Goal: Transaction & Acquisition: Book appointment/travel/reservation

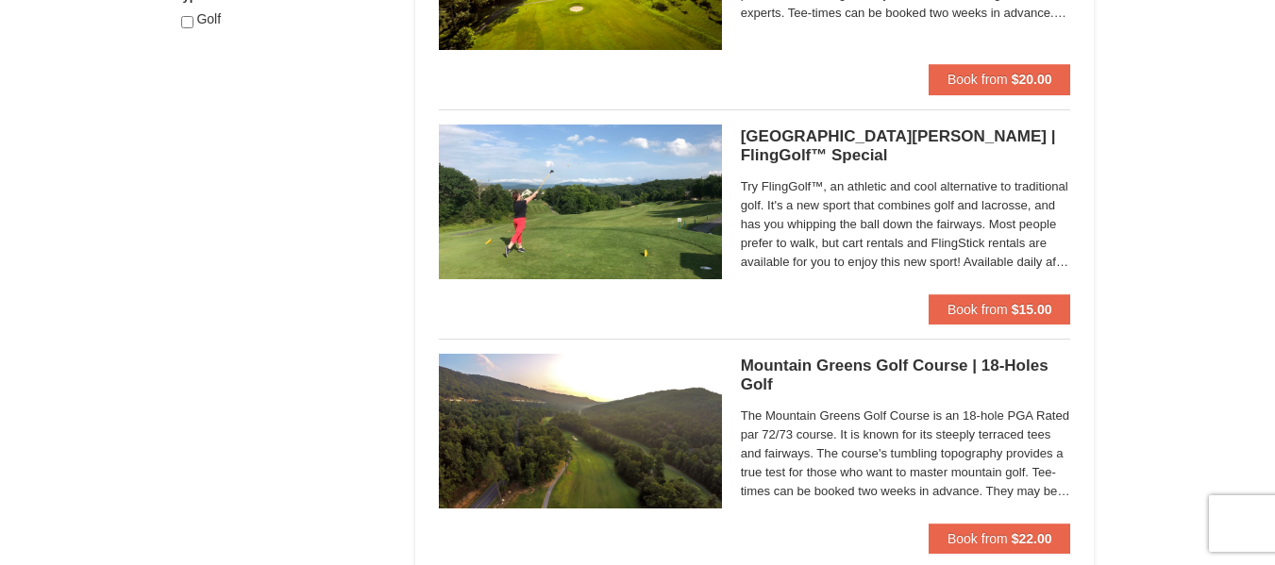
scroll to position [1038, 0]
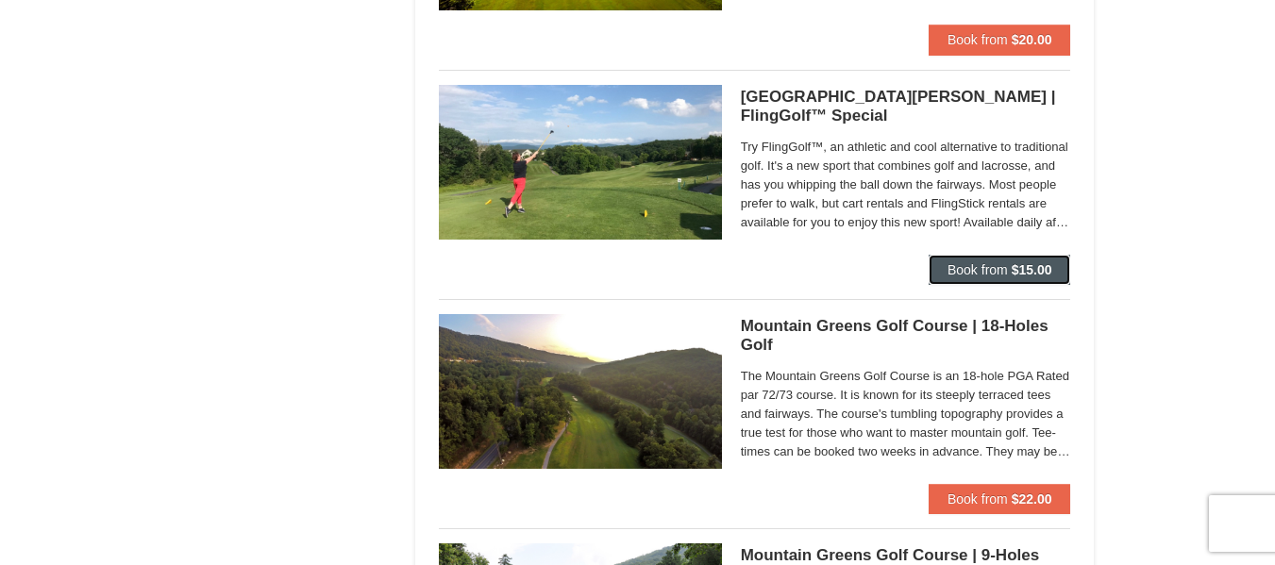
click at [996, 263] on span "Book from" at bounding box center [977, 269] width 60 height 15
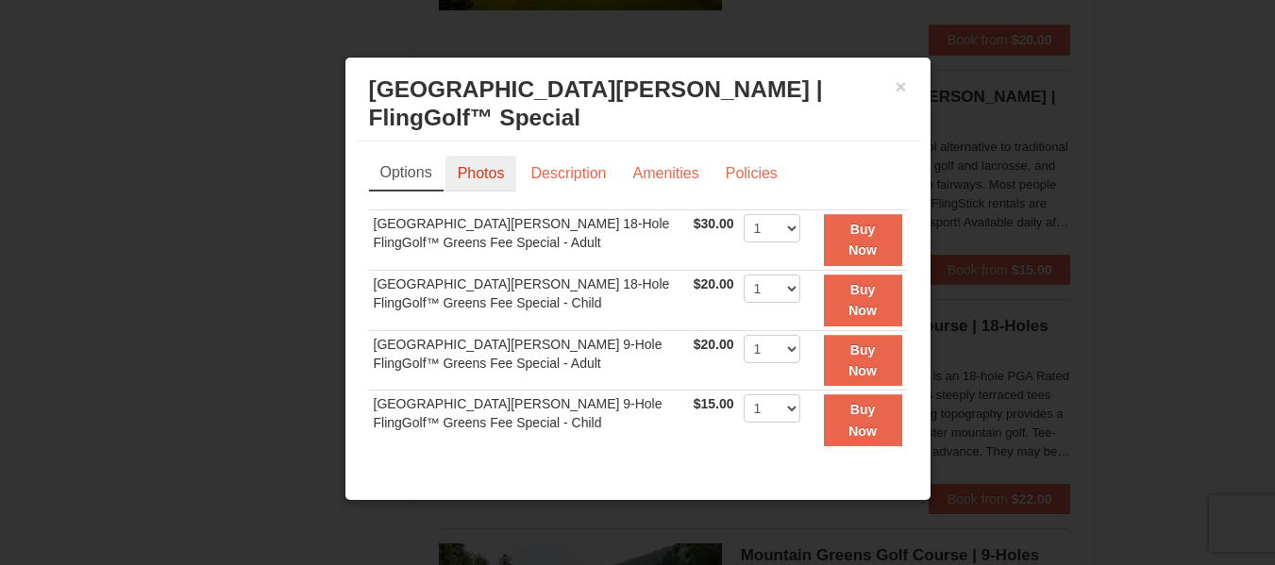
click at [491, 180] on link "Photos" at bounding box center [481, 174] width 72 height 36
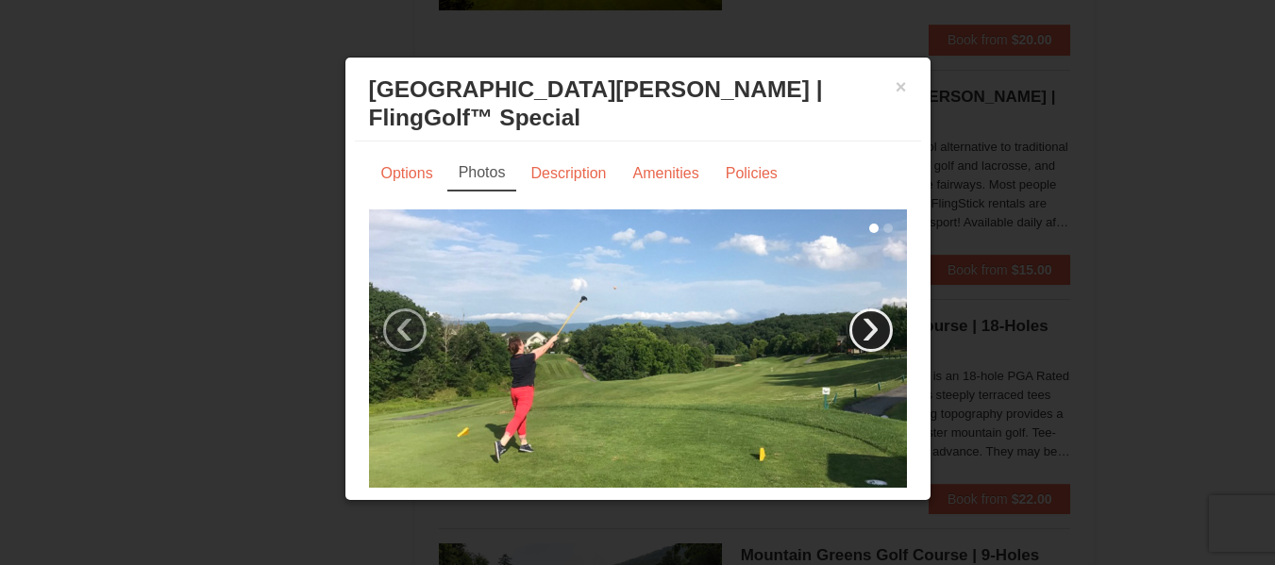
click at [863, 327] on link "›" at bounding box center [870, 330] width 43 height 43
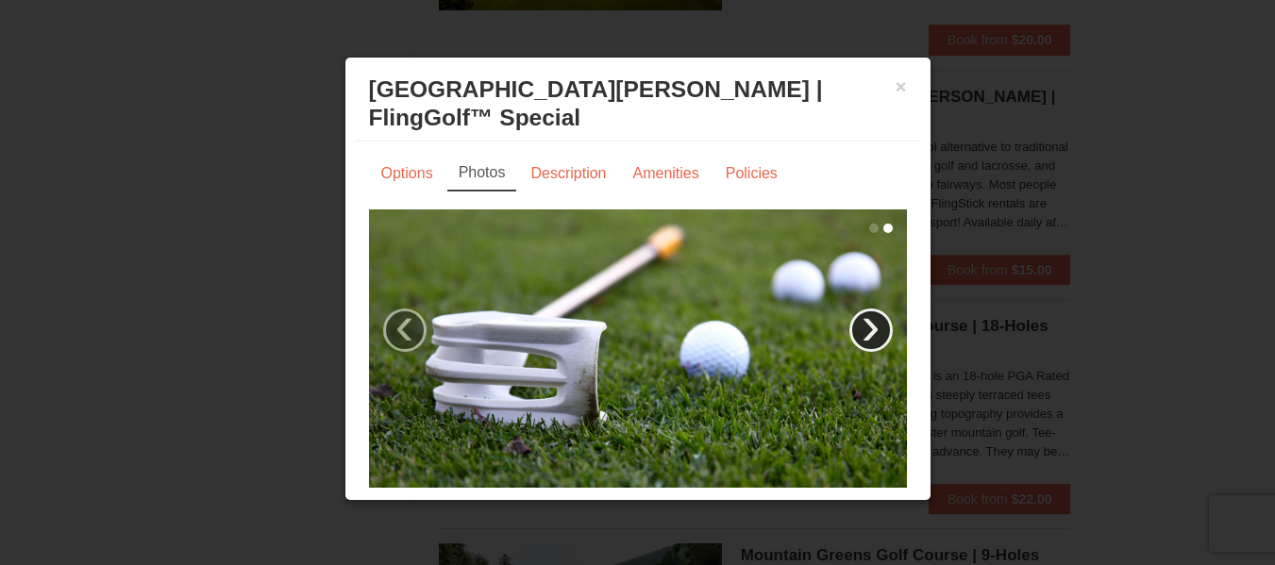
click at [863, 327] on link "›" at bounding box center [870, 330] width 43 height 43
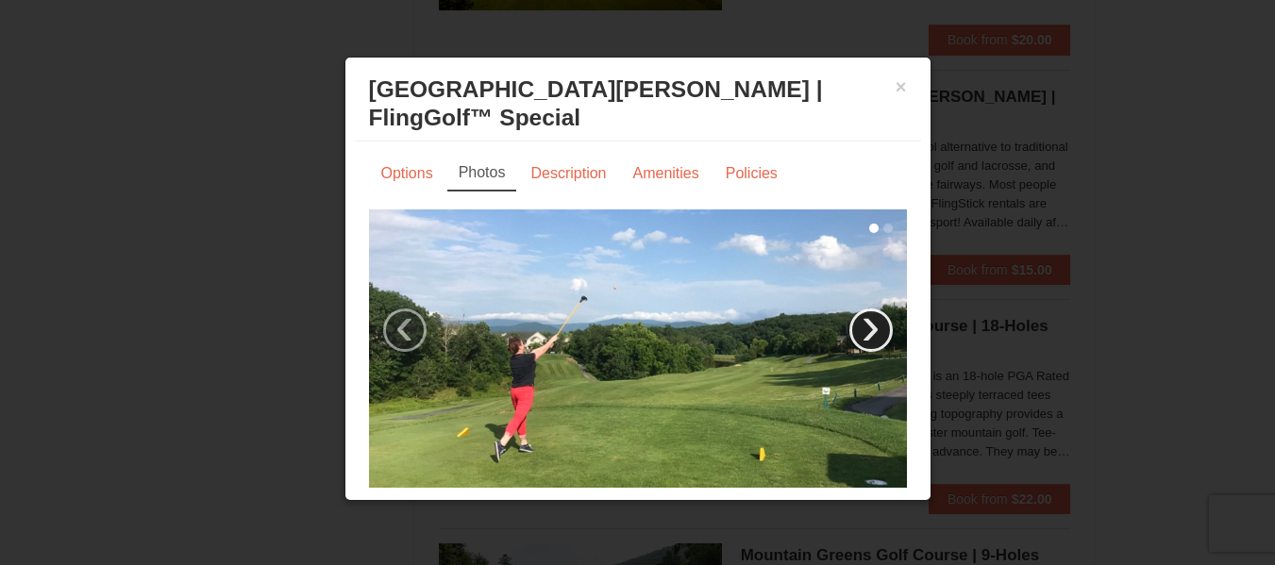
click at [852, 325] on link "›" at bounding box center [870, 330] width 43 height 43
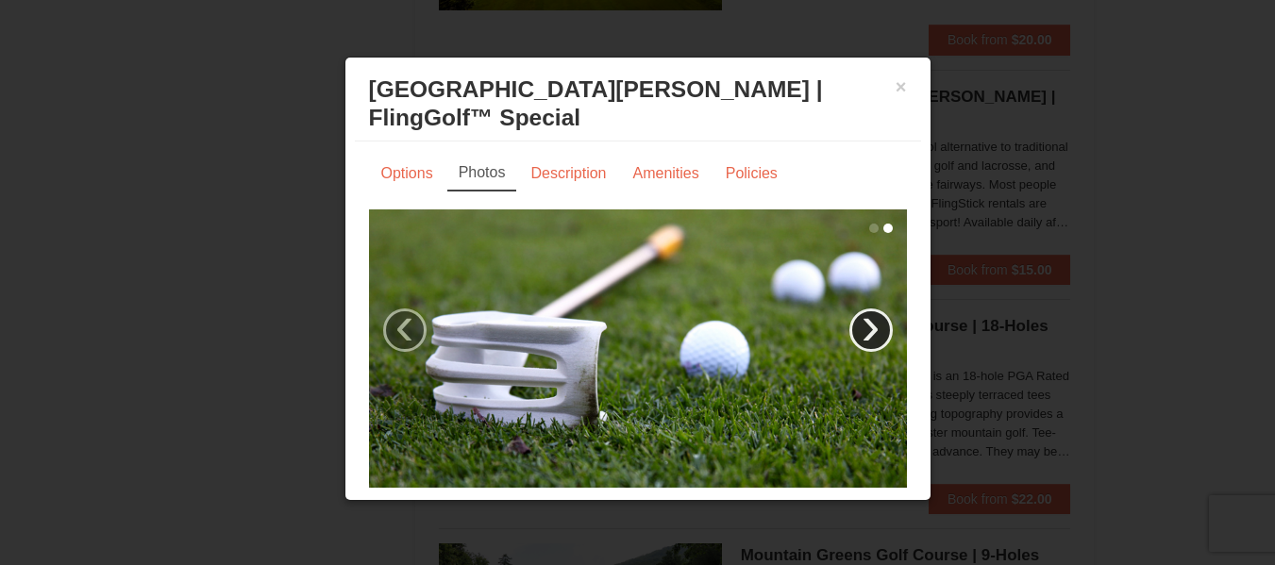
click at [849, 328] on link "›" at bounding box center [870, 330] width 43 height 43
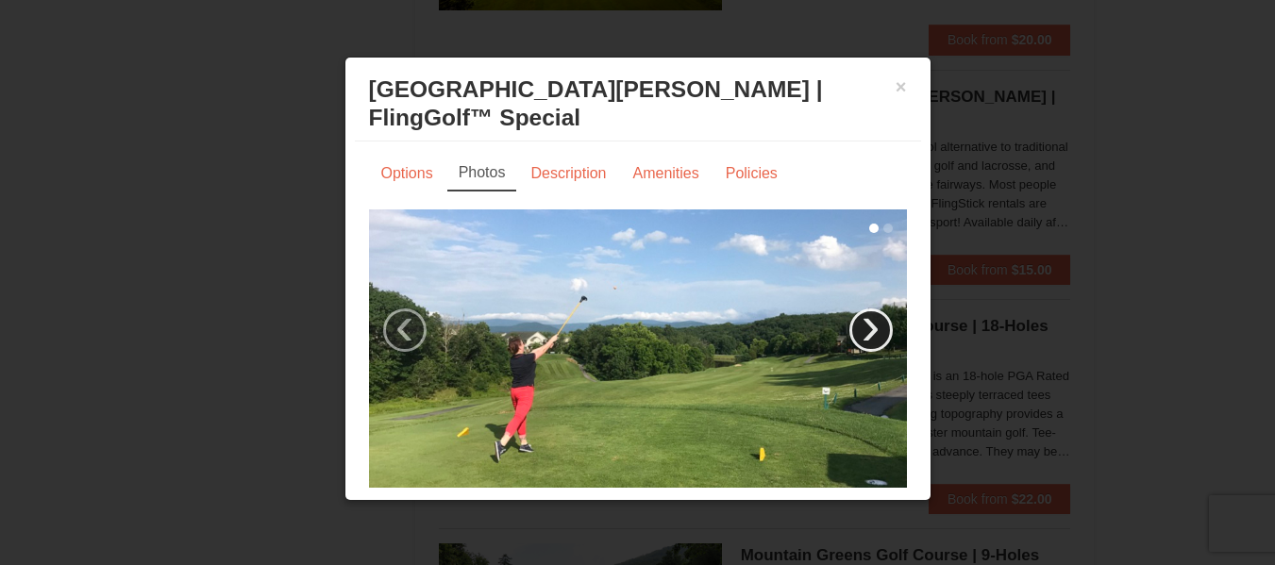
click at [849, 328] on link "›" at bounding box center [870, 330] width 43 height 43
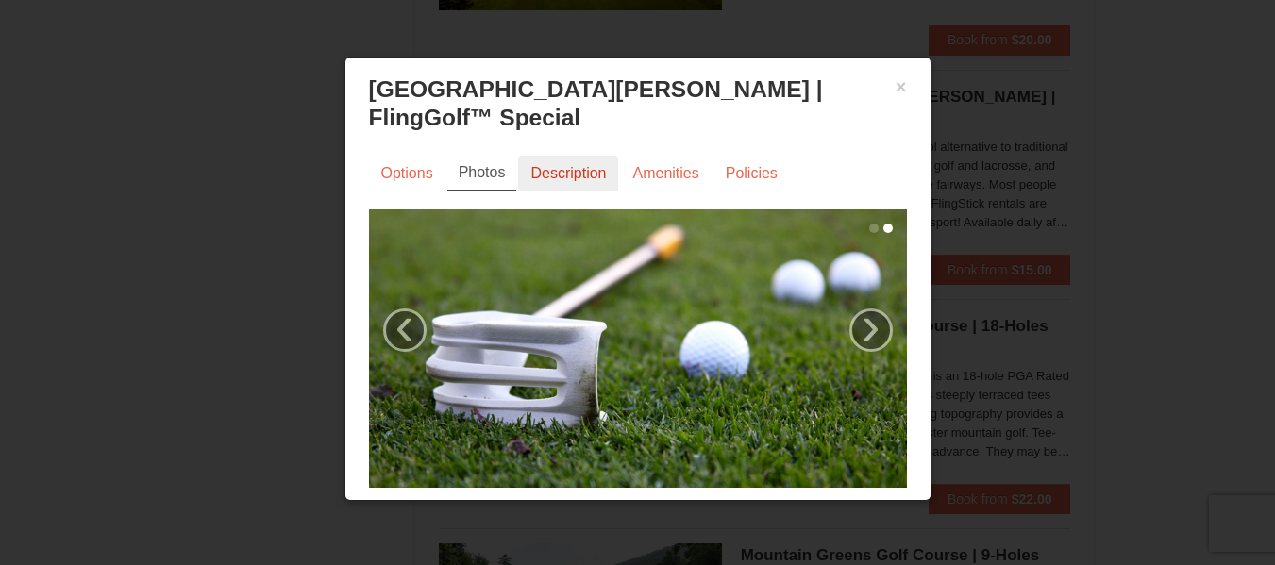
click at [584, 176] on link "Description" at bounding box center [568, 174] width 100 height 36
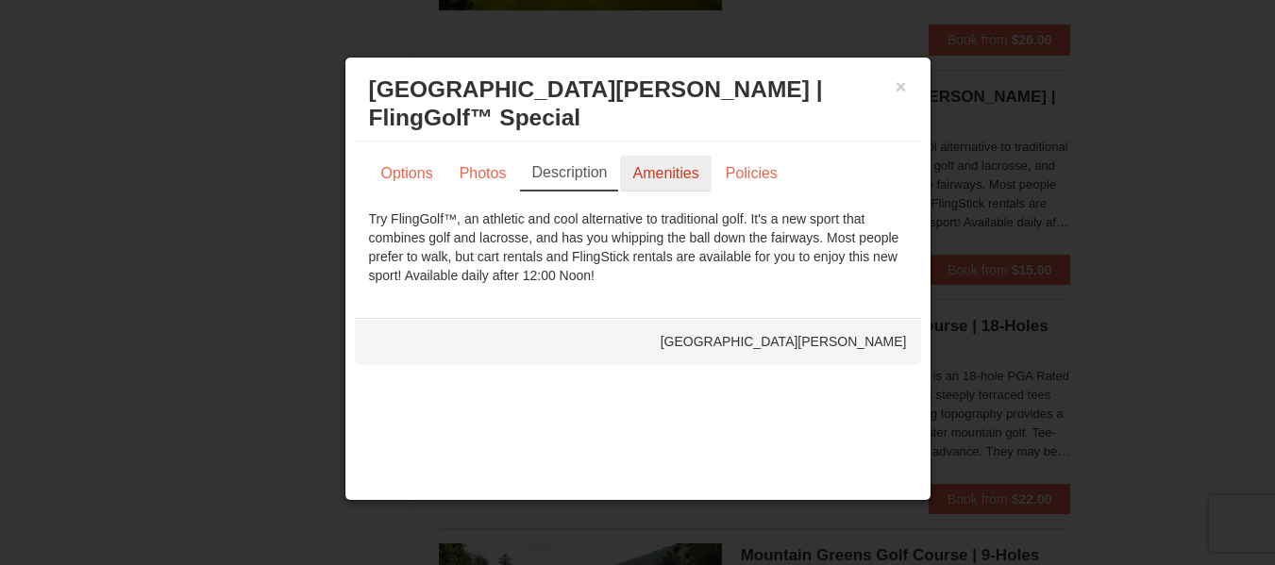
click at [647, 174] on link "Amenities" at bounding box center [665, 174] width 91 height 36
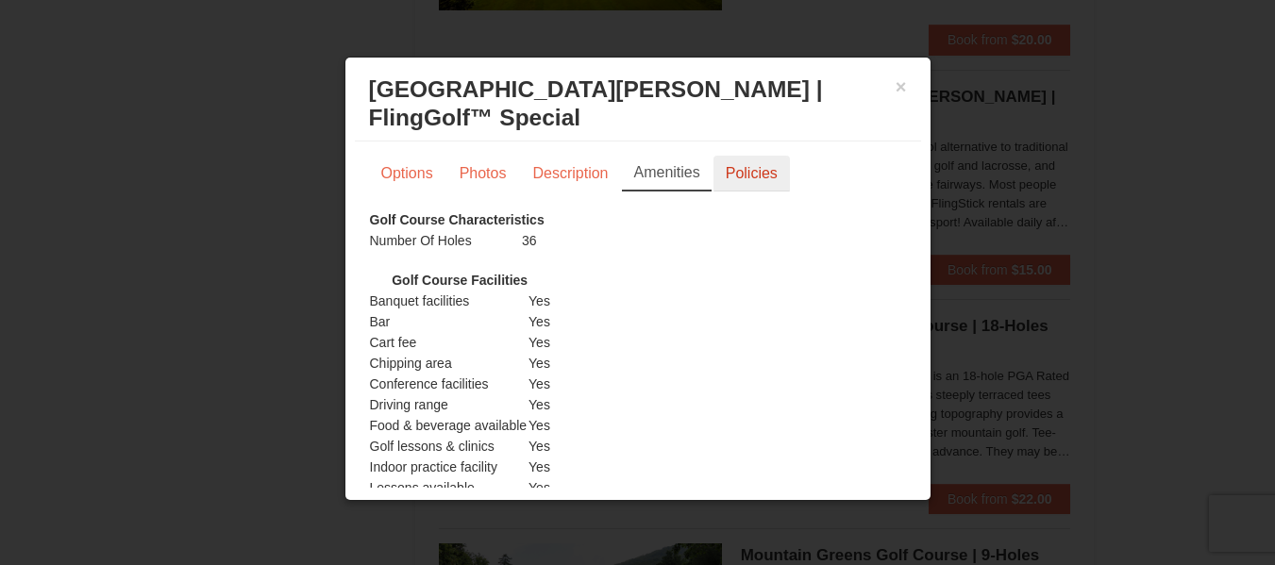
click at [762, 166] on link "Policies" at bounding box center [751, 174] width 76 height 36
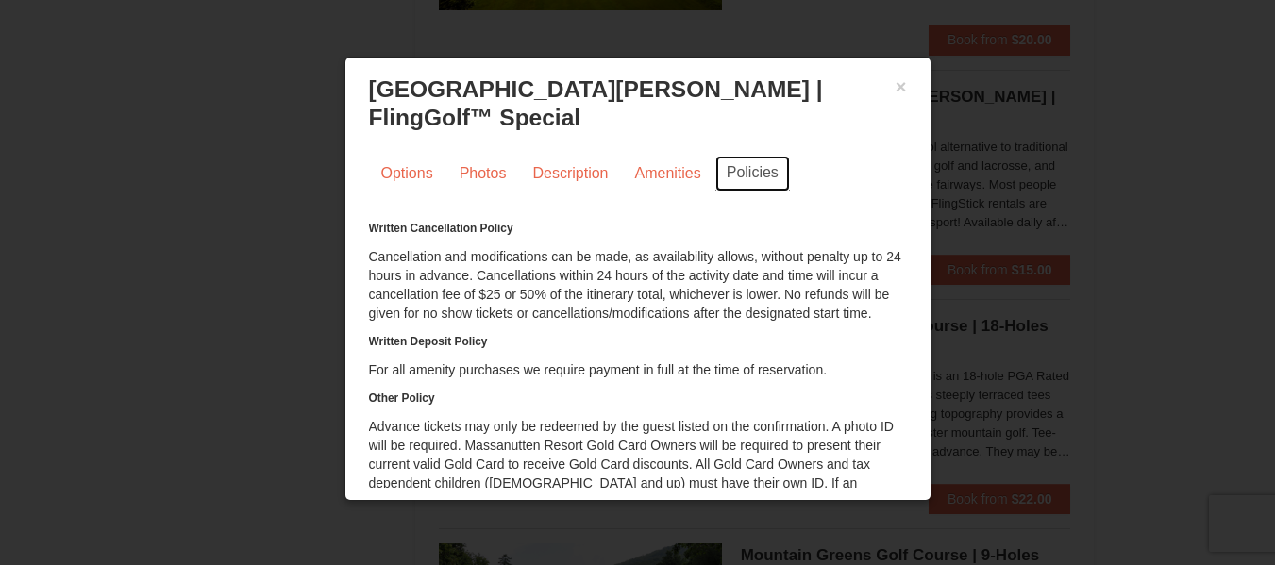
scroll to position [75, 0]
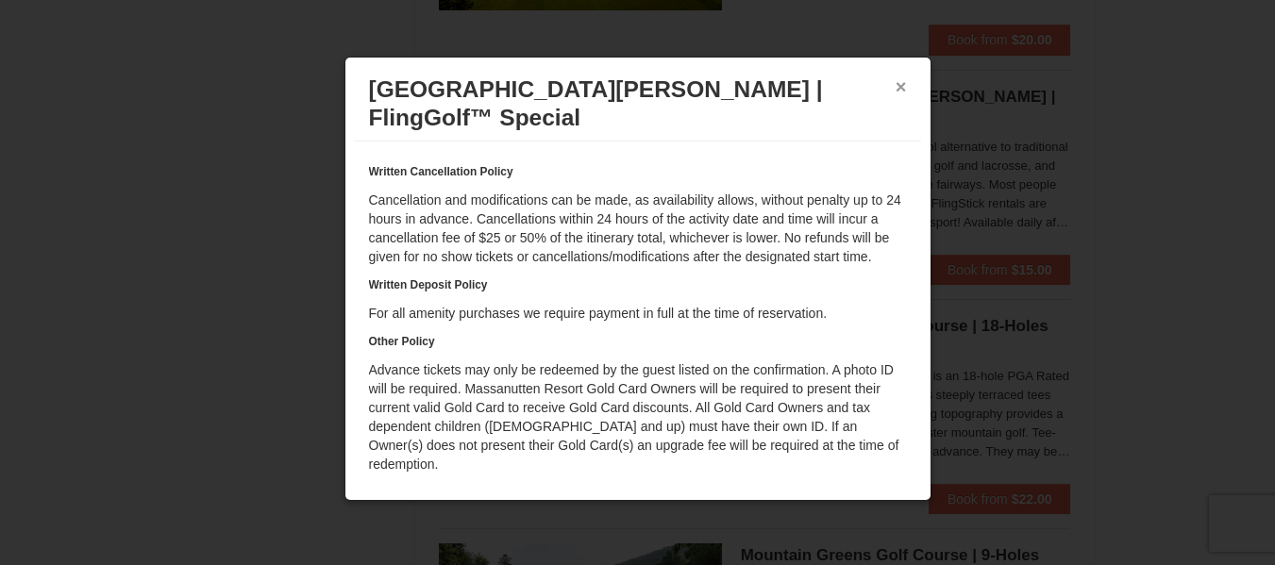
click at [896, 86] on button "×" at bounding box center [901, 86] width 11 height 19
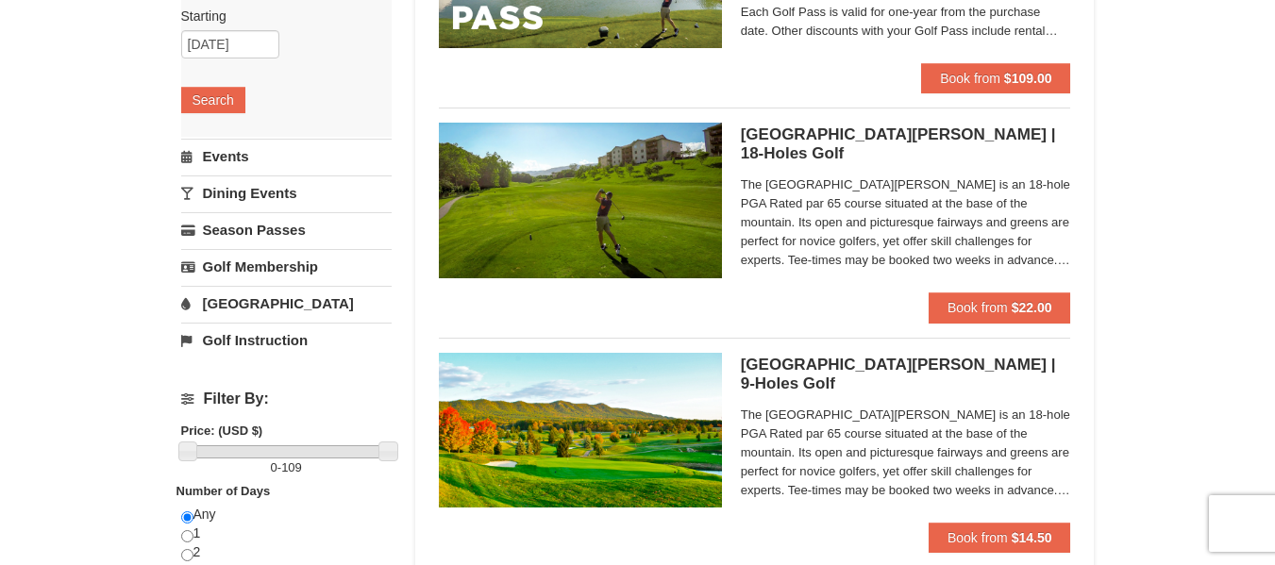
scroll to position [377, 0]
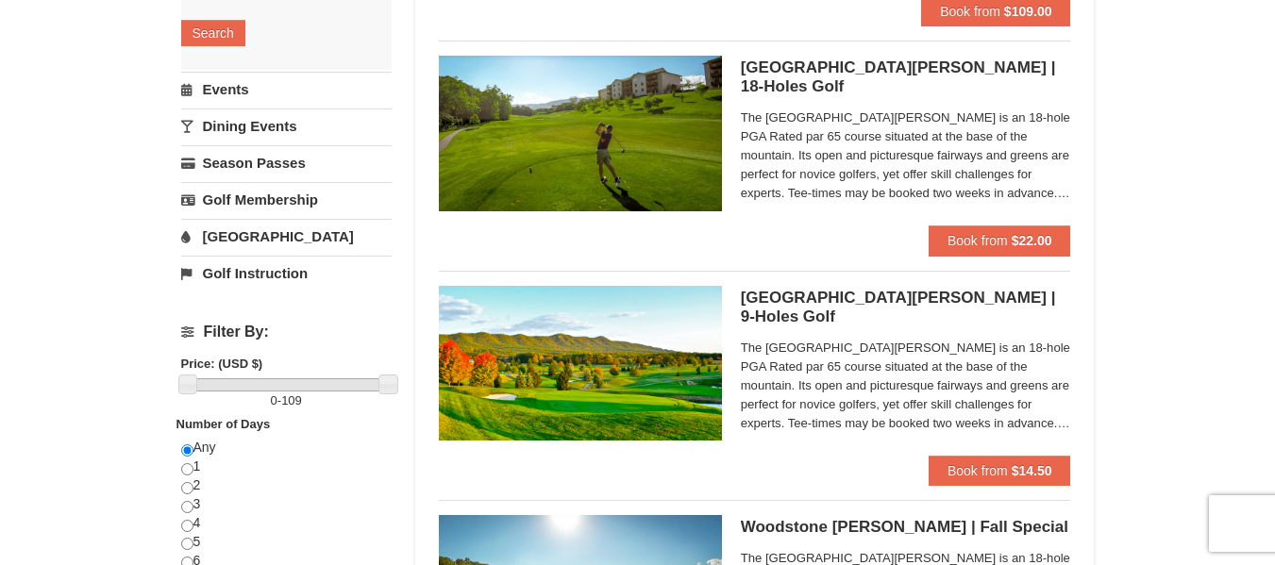
click at [239, 89] on link "Events" at bounding box center [286, 89] width 210 height 35
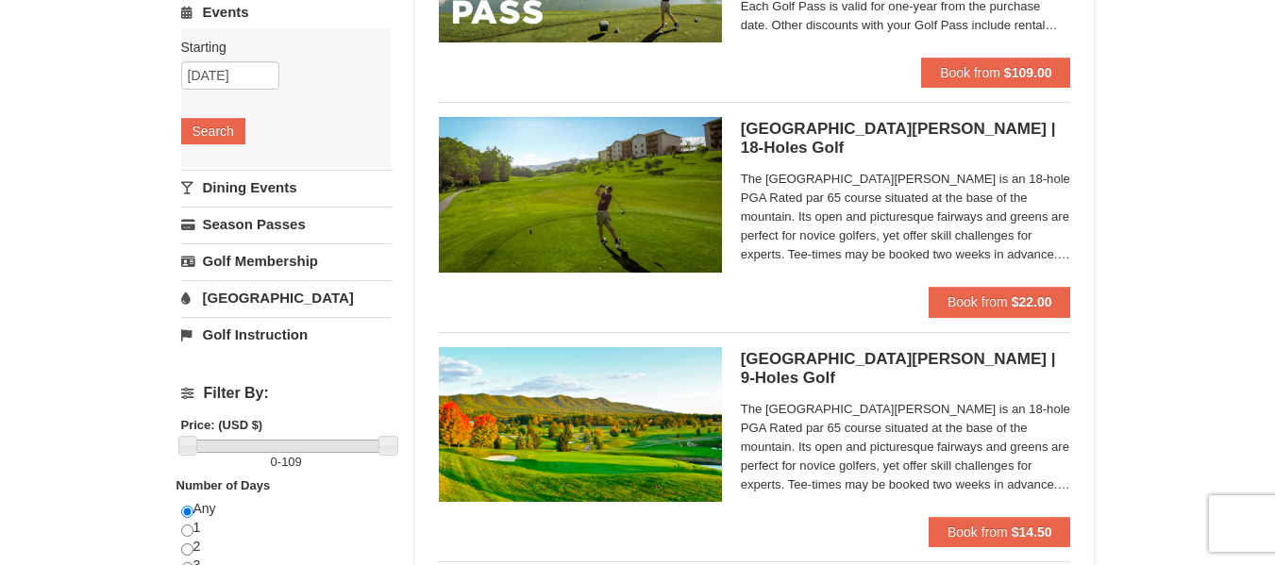
scroll to position [283, 0]
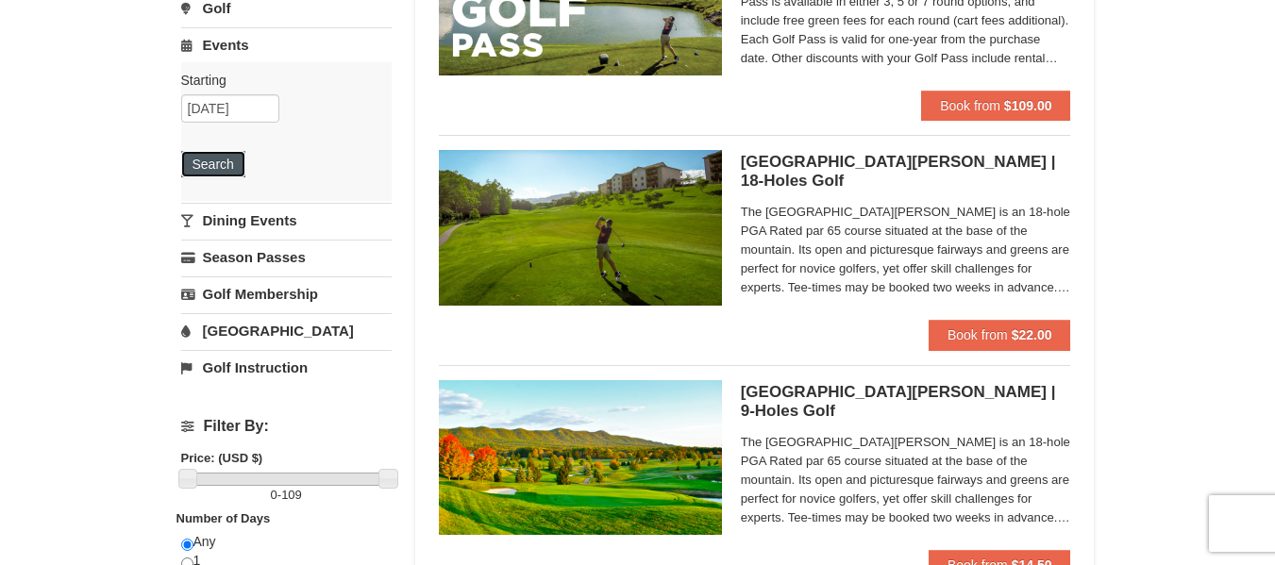
click at [210, 161] on button "Search" at bounding box center [213, 164] width 64 height 26
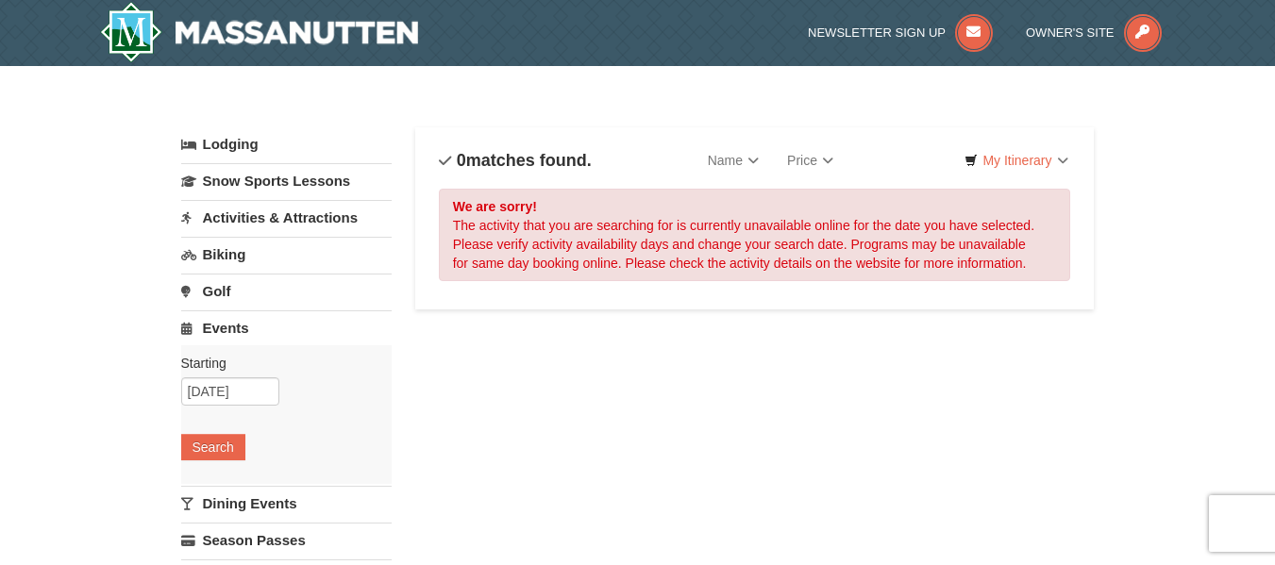
click at [252, 512] on link "Dining Events" at bounding box center [286, 503] width 210 height 35
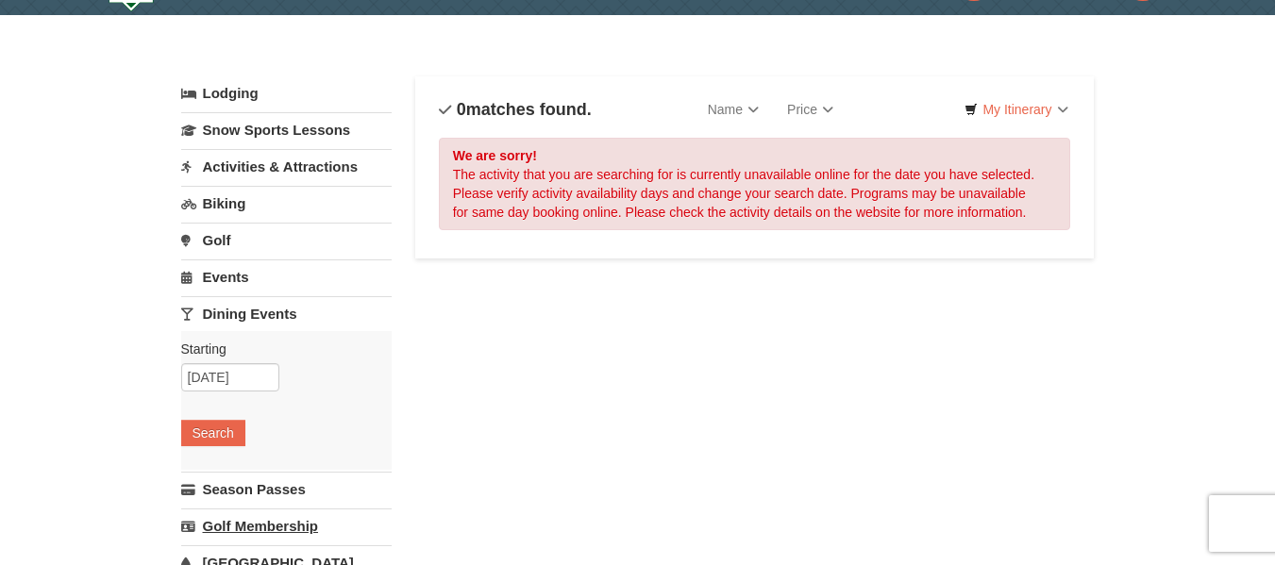
scroll to position [94, 0]
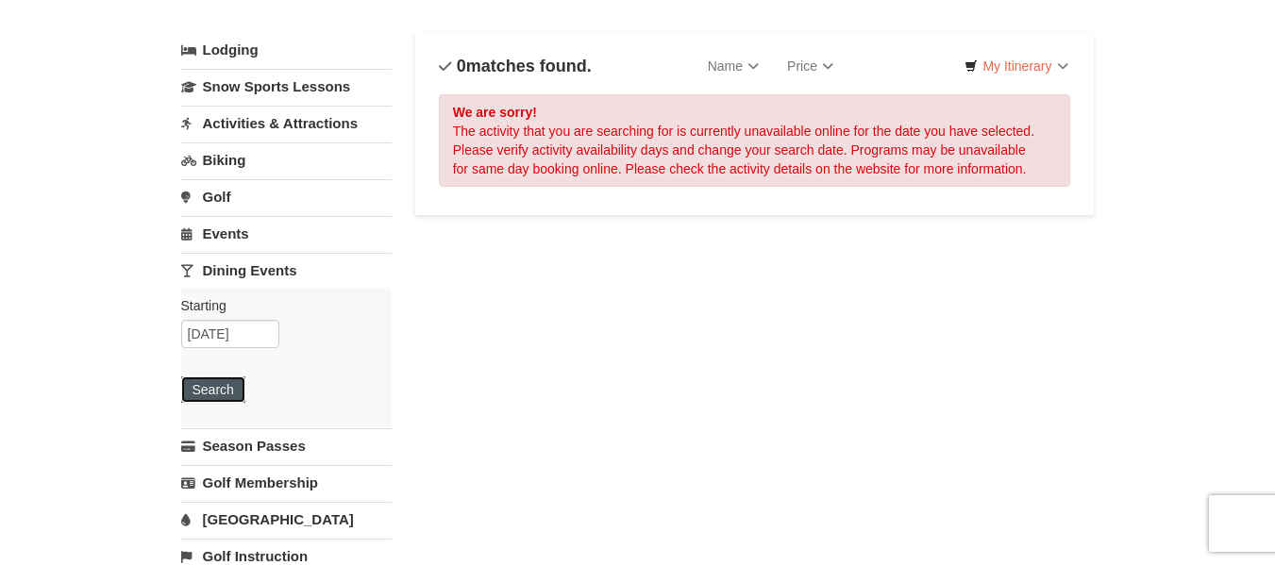
click at [219, 394] on button "Search" at bounding box center [213, 390] width 64 height 26
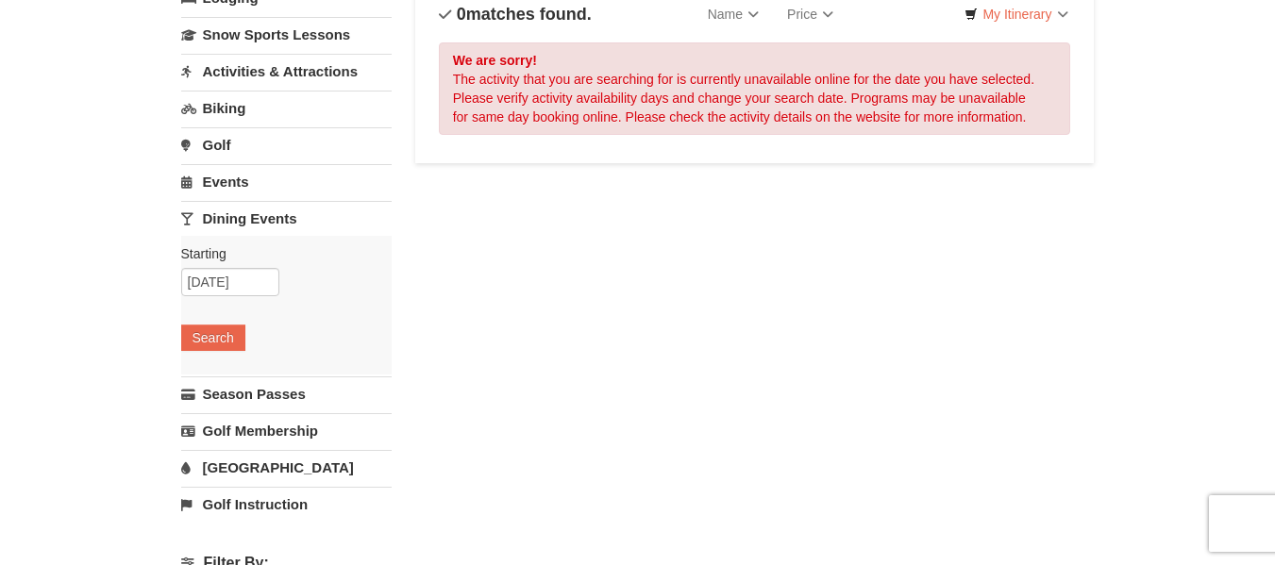
scroll to position [189, 0]
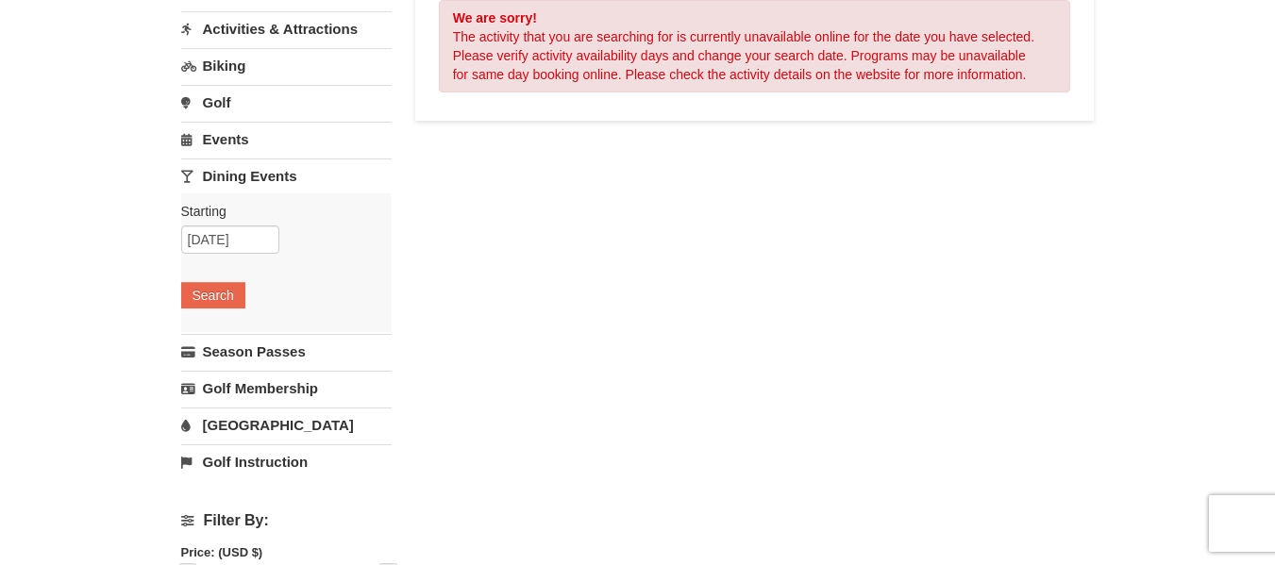
click at [248, 425] on link "[GEOGRAPHIC_DATA]" at bounding box center [286, 425] width 210 height 35
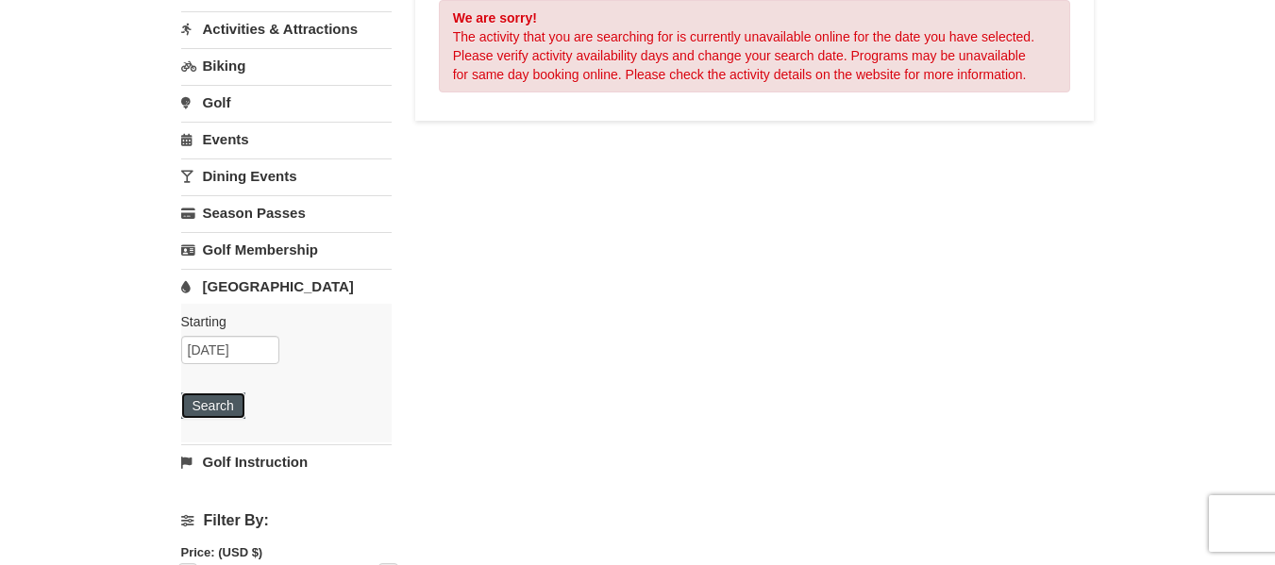
click at [221, 401] on button "Search" at bounding box center [213, 406] width 64 height 26
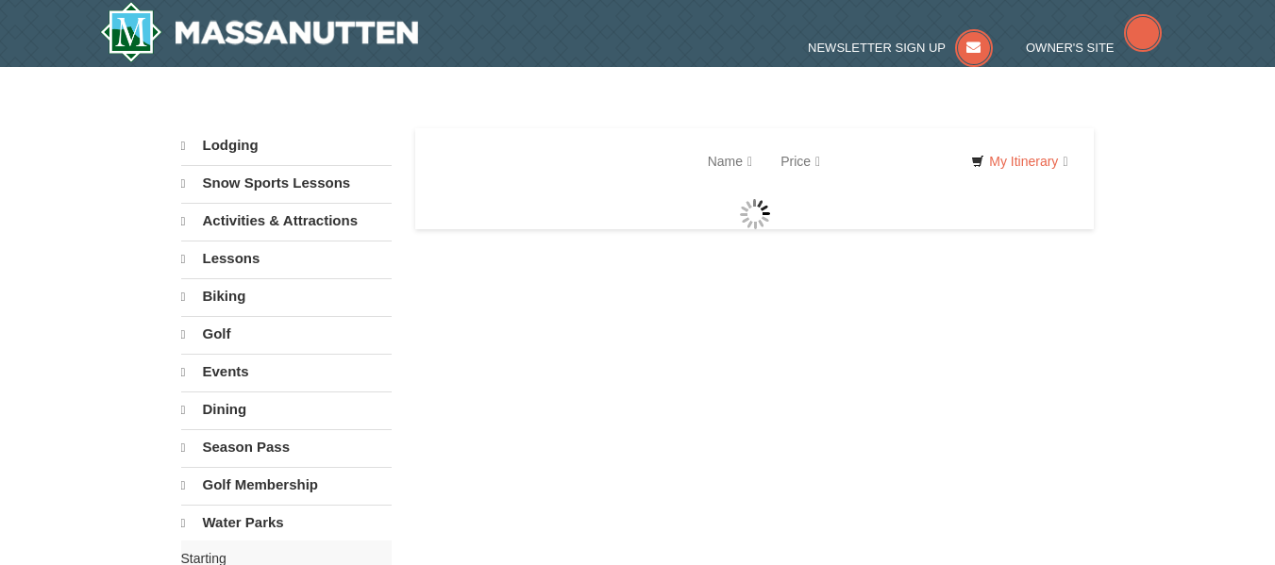
select select "10"
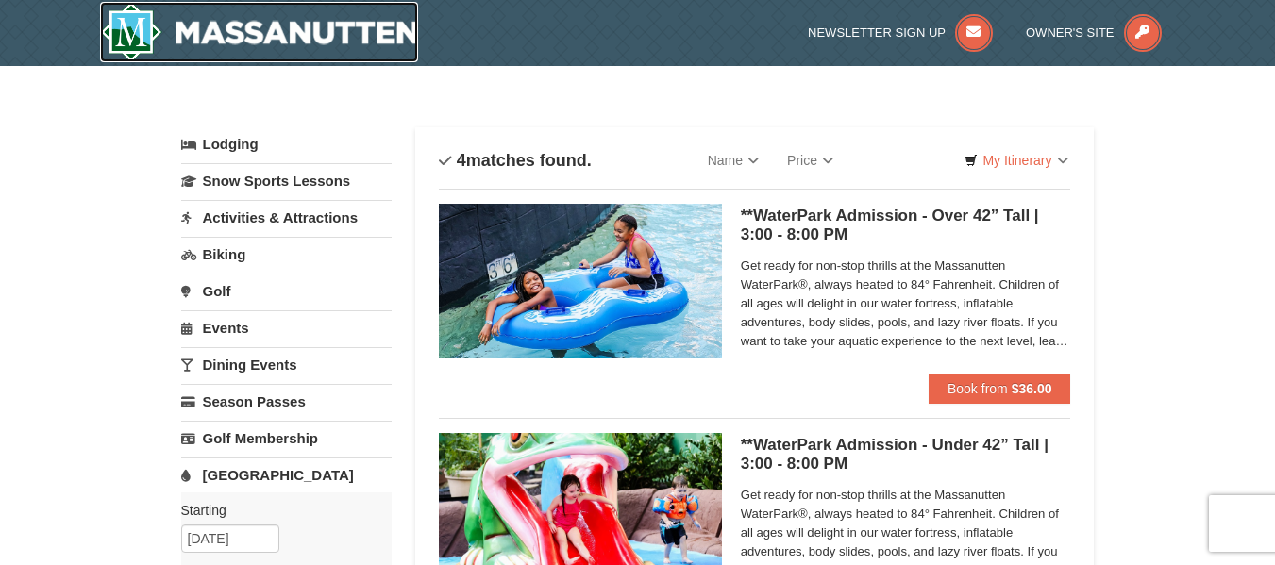
click at [143, 30] on img at bounding box center [259, 32] width 319 height 60
